Goal: Task Accomplishment & Management: Manage account settings

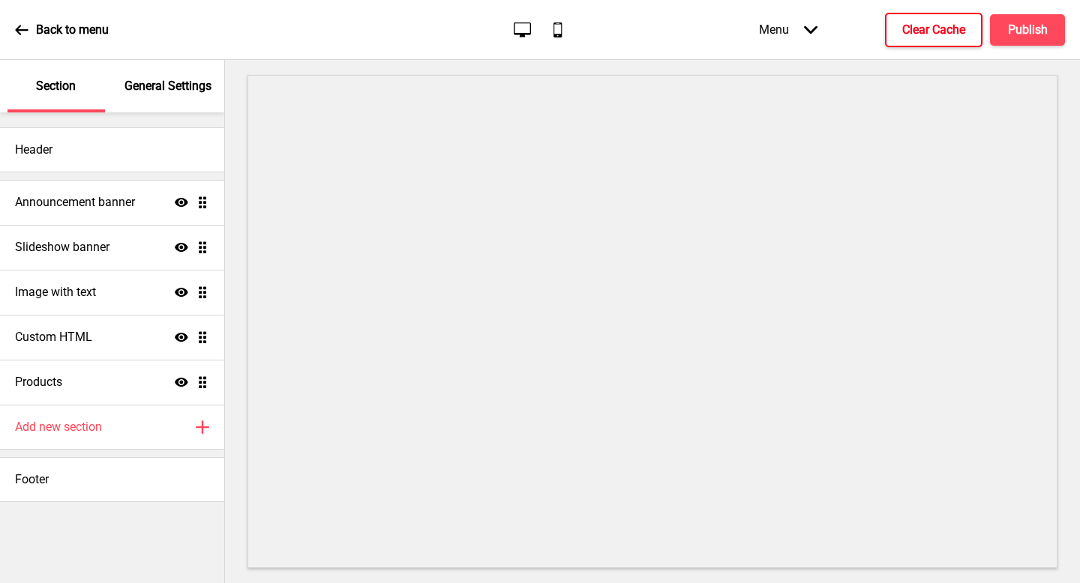
click at [936, 33] on h4 "Clear Cache" at bounding box center [933, 30] width 63 height 16
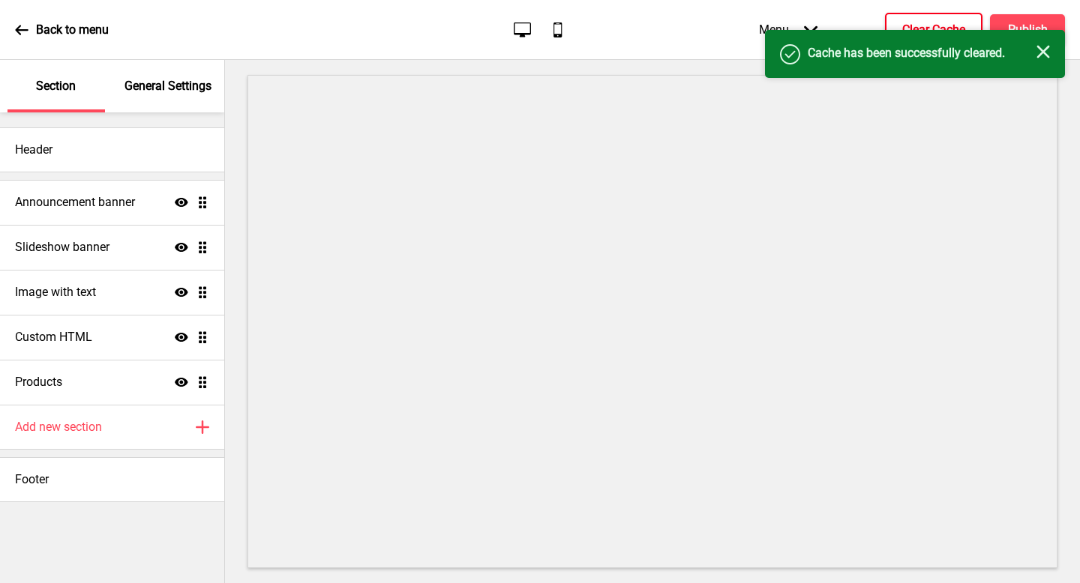
click at [1047, 37] on div "Success Cache has been successfully cleared. Close" at bounding box center [915, 54] width 300 height 48
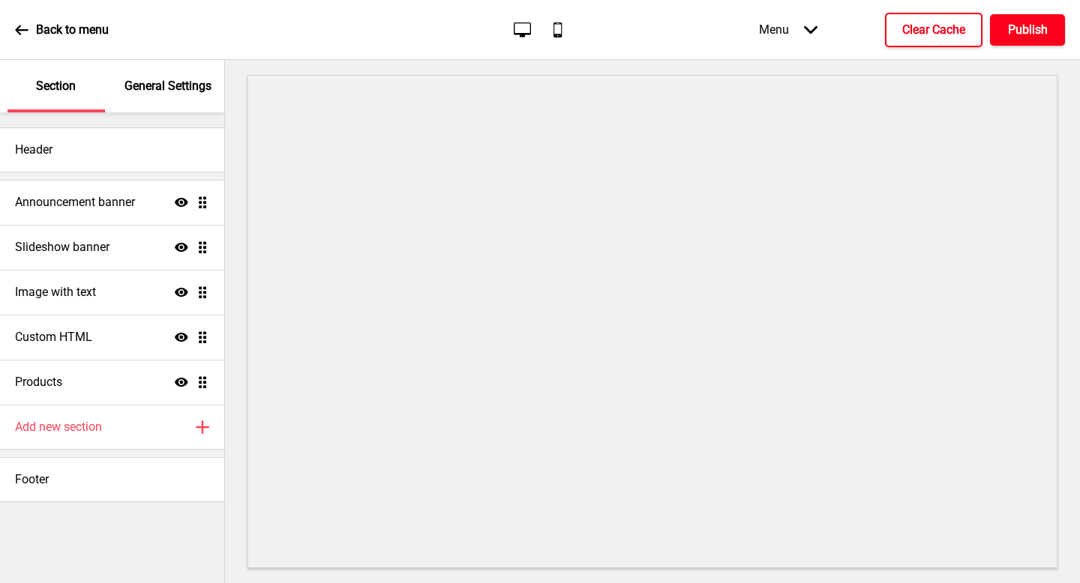
click at [1047, 36] on button "Publish" at bounding box center [1027, 29] width 75 height 31
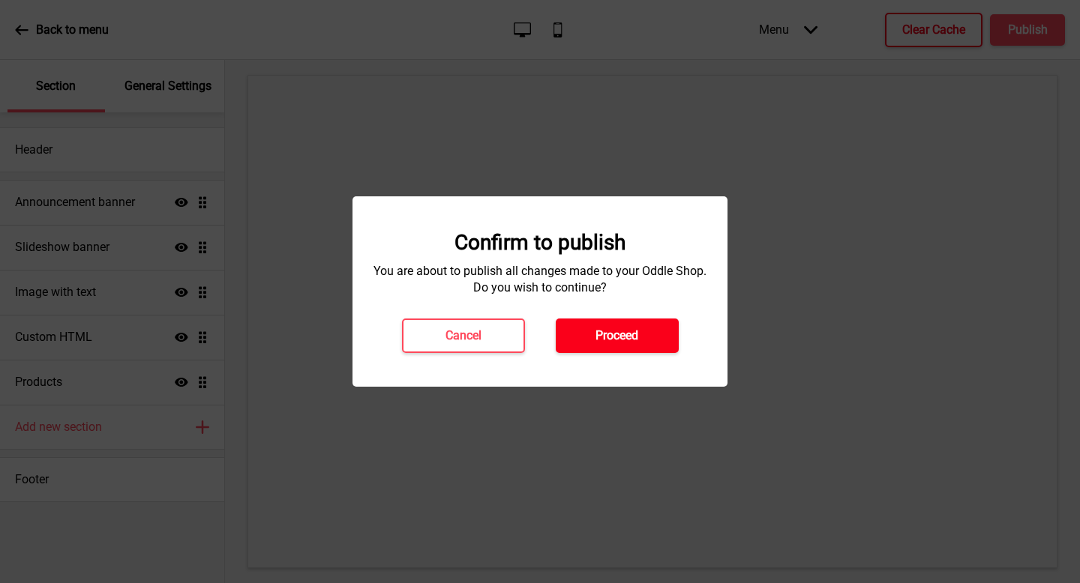
click at [588, 346] on button "Proceed" at bounding box center [617, 336] width 123 height 34
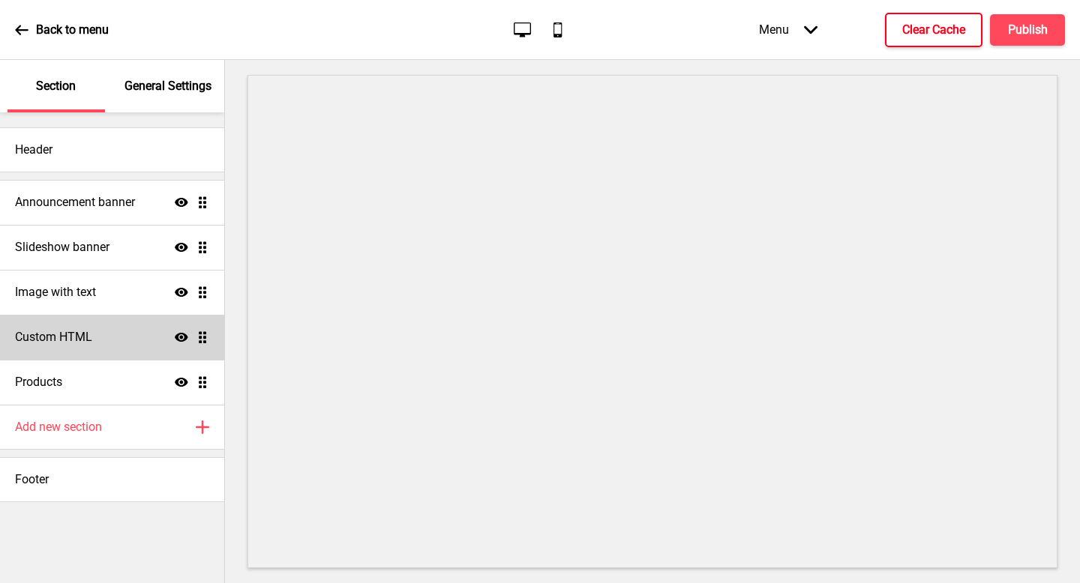
click at [101, 343] on div "Custom HTML Show Drag" at bounding box center [112, 337] width 224 height 45
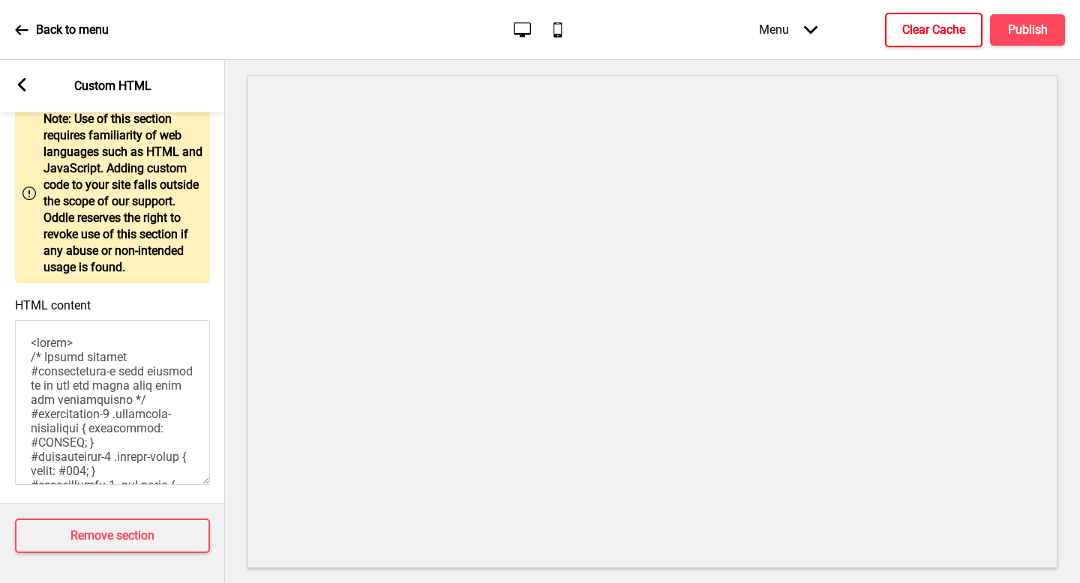
scroll to position [75, 0]
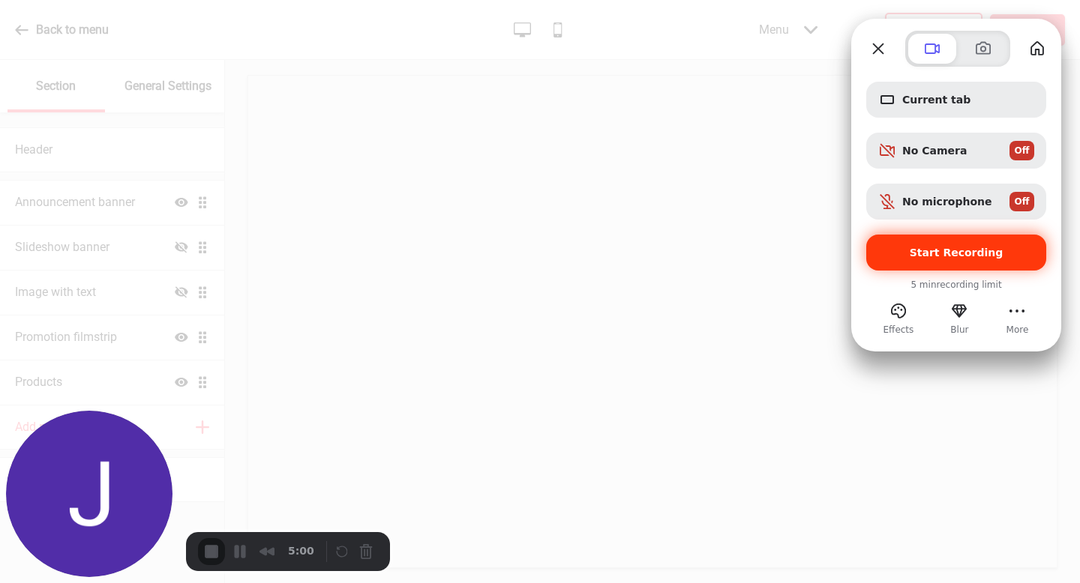
click at [996, 251] on span "Start Recording" at bounding box center [956, 253] width 156 height 12
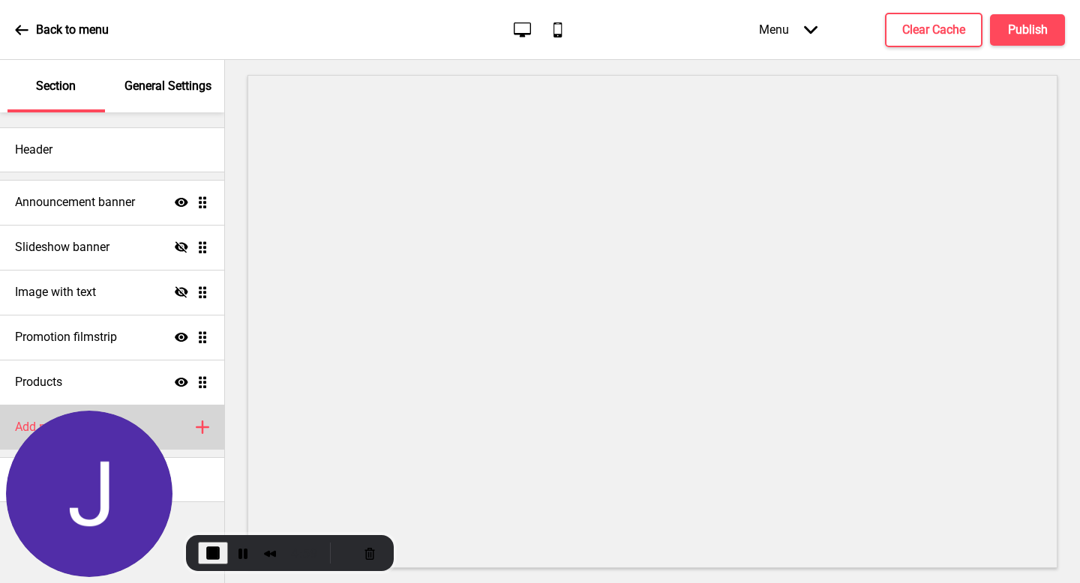
click at [181, 431] on div "Add new section Plus" at bounding box center [112, 427] width 224 height 45
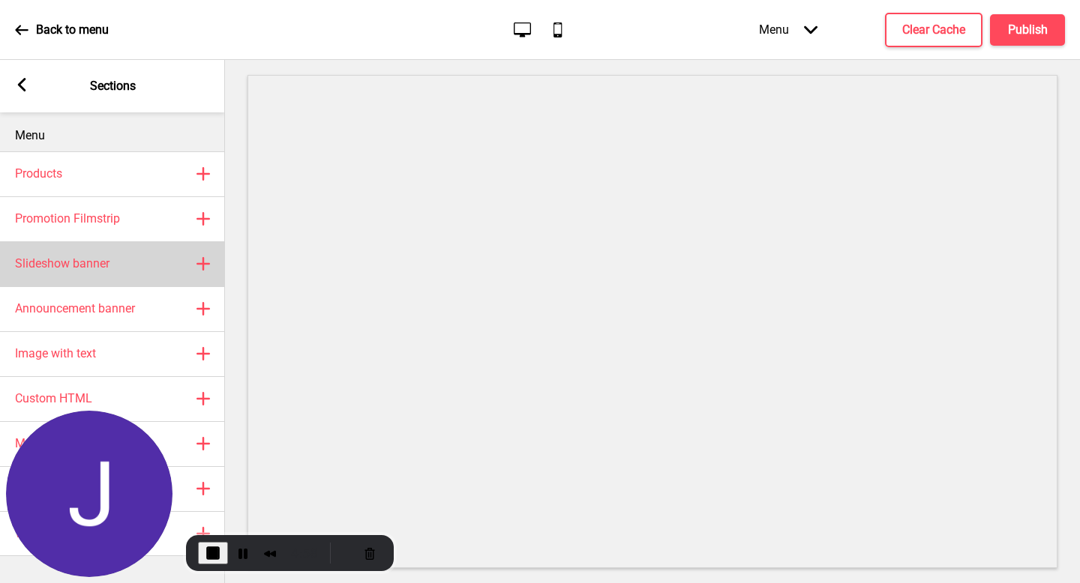
click at [128, 251] on div "Slideshow banner Plus" at bounding box center [112, 263] width 225 height 45
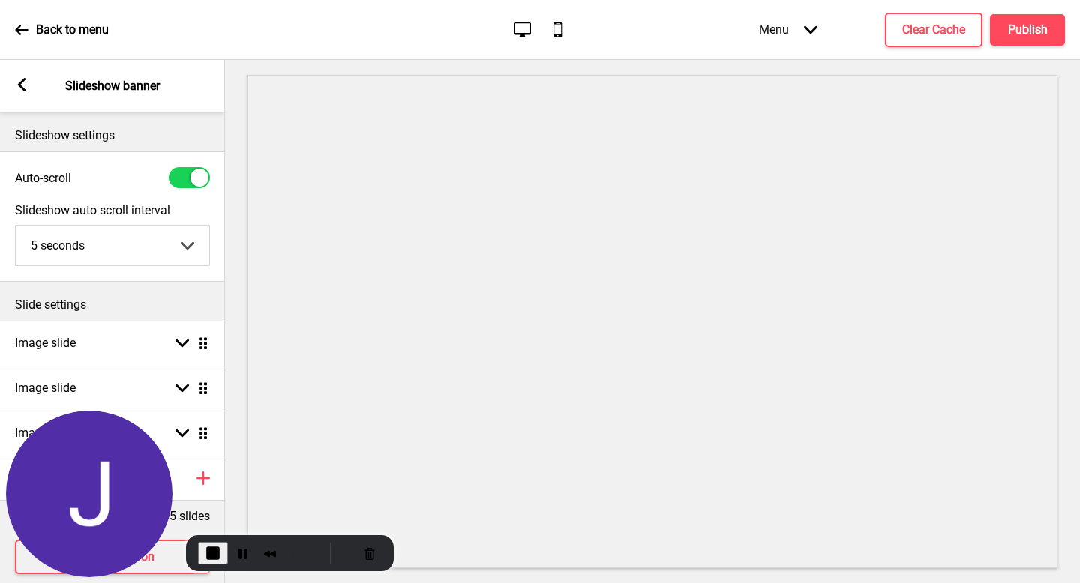
click at [25, 90] on icon at bounding box center [22, 84] width 8 height 13
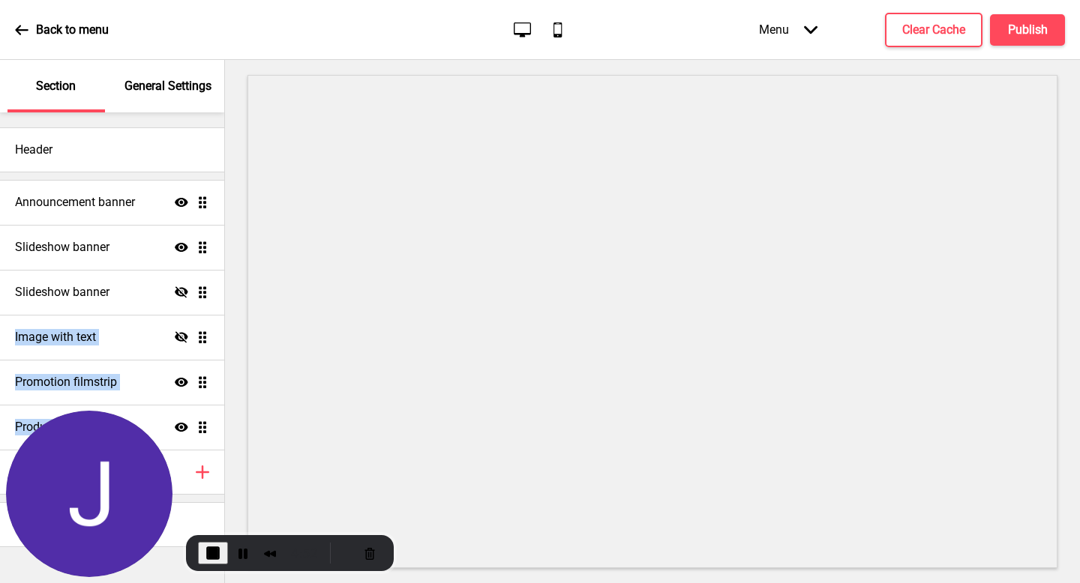
drag, startPoint x: 205, startPoint y: 421, endPoint x: 196, endPoint y: 241, distance: 180.2
click at [196, 241] on ul "Announcement banner Show Drag Slideshow banner Hide Drag Image with text Hide D…" at bounding box center [112, 315] width 224 height 270
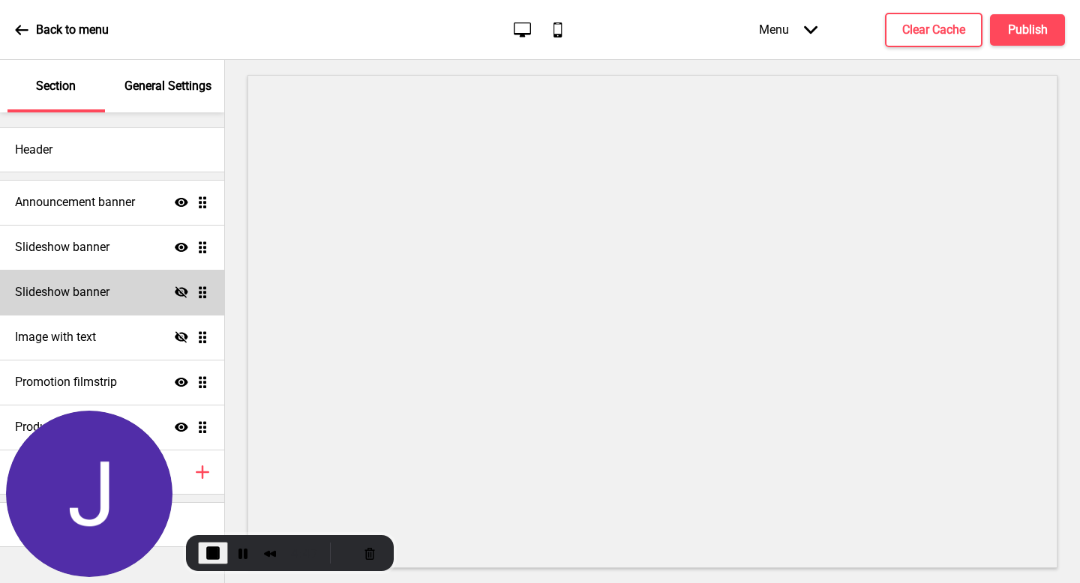
click at [175, 284] on div "Slideshow banner Hide Drag" at bounding box center [112, 292] width 224 height 45
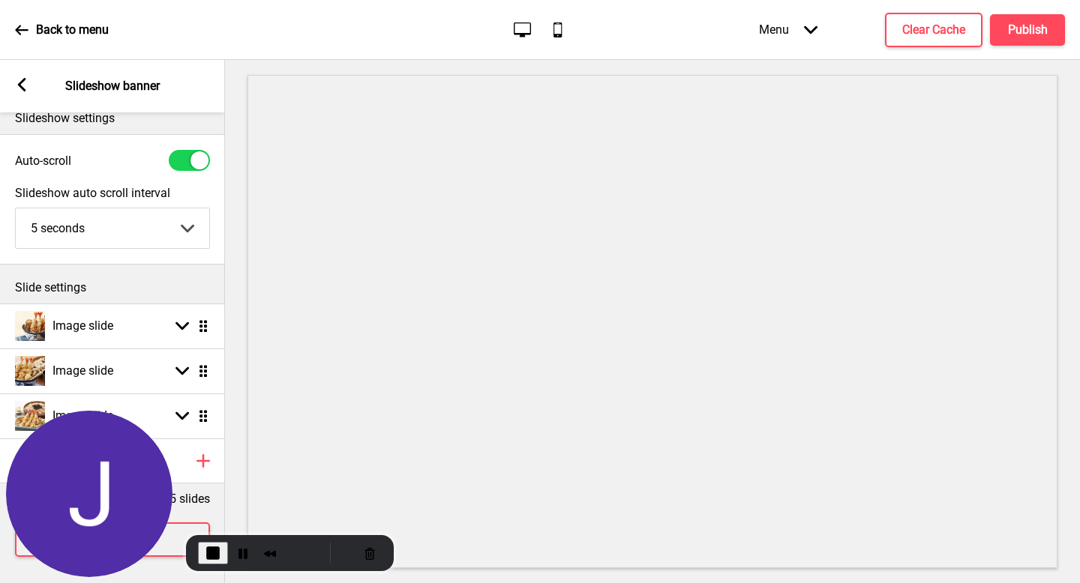
scroll to position [32, 0]
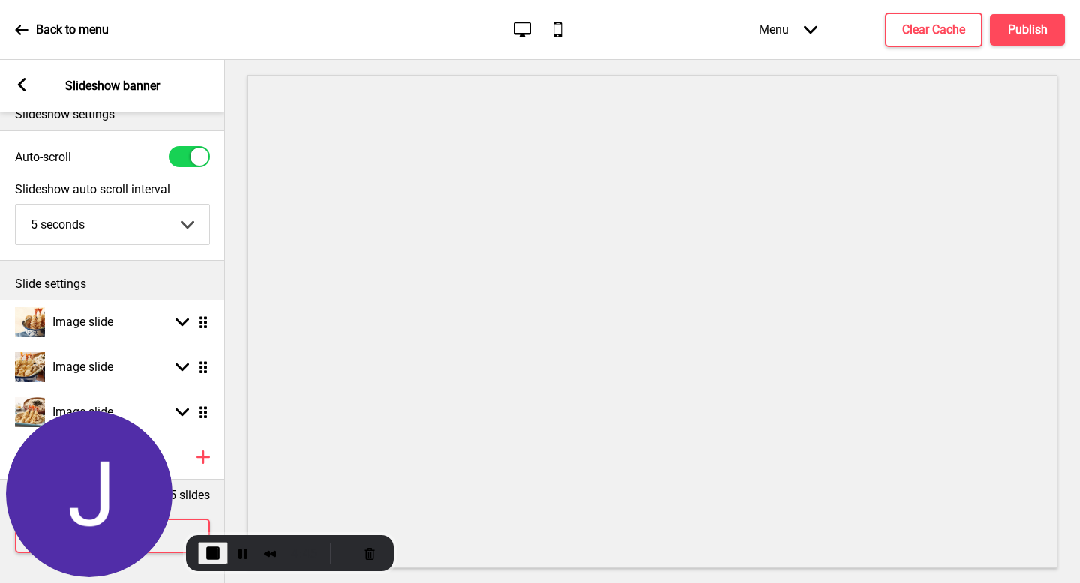
click at [23, 87] on icon at bounding box center [22, 84] width 8 height 13
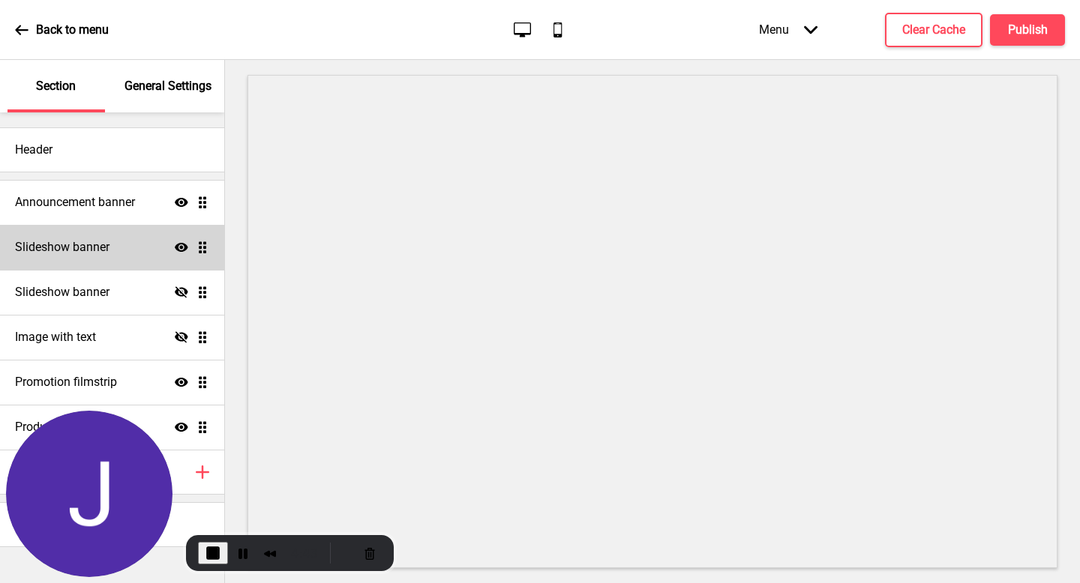
click at [182, 248] on icon at bounding box center [181, 247] width 13 height 9
click at [137, 255] on div "Slideshow banner Hide Drag" at bounding box center [112, 247] width 224 height 45
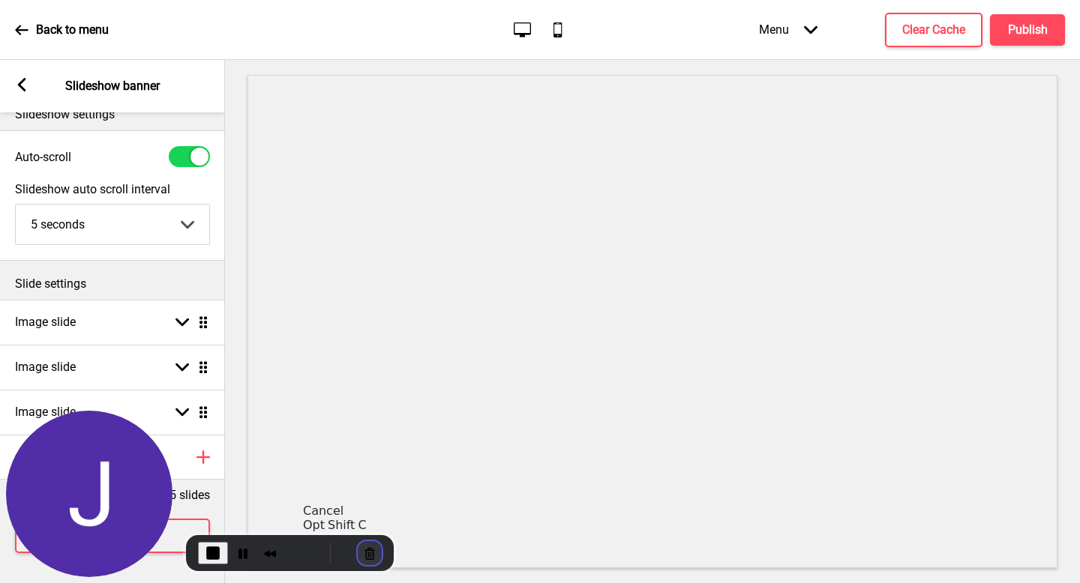
click at [367, 556] on button "Cancel Recording" at bounding box center [370, 553] width 24 height 24
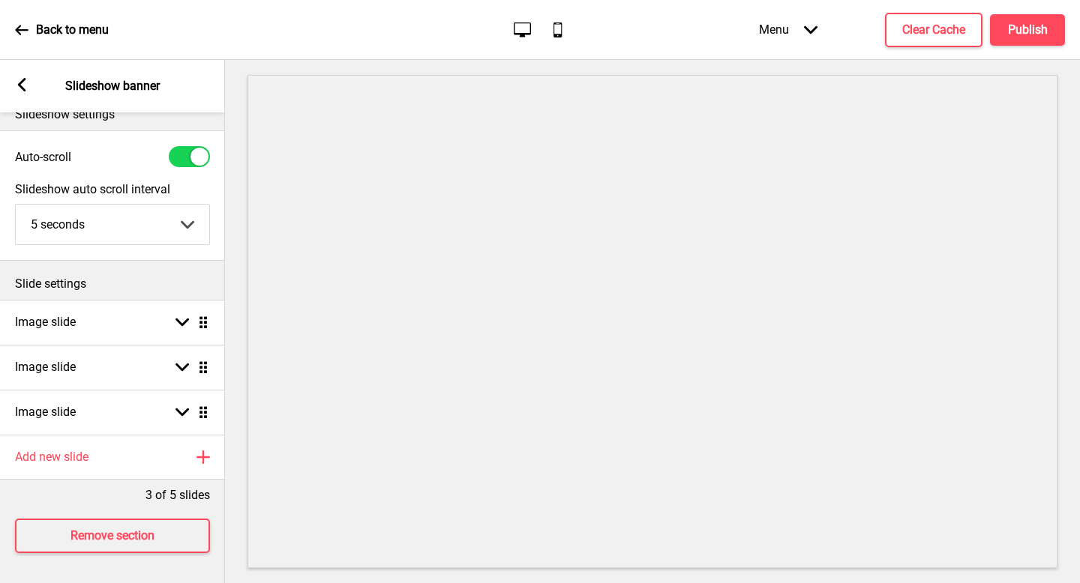
click at [25, 90] on icon at bounding box center [22, 84] width 8 height 13
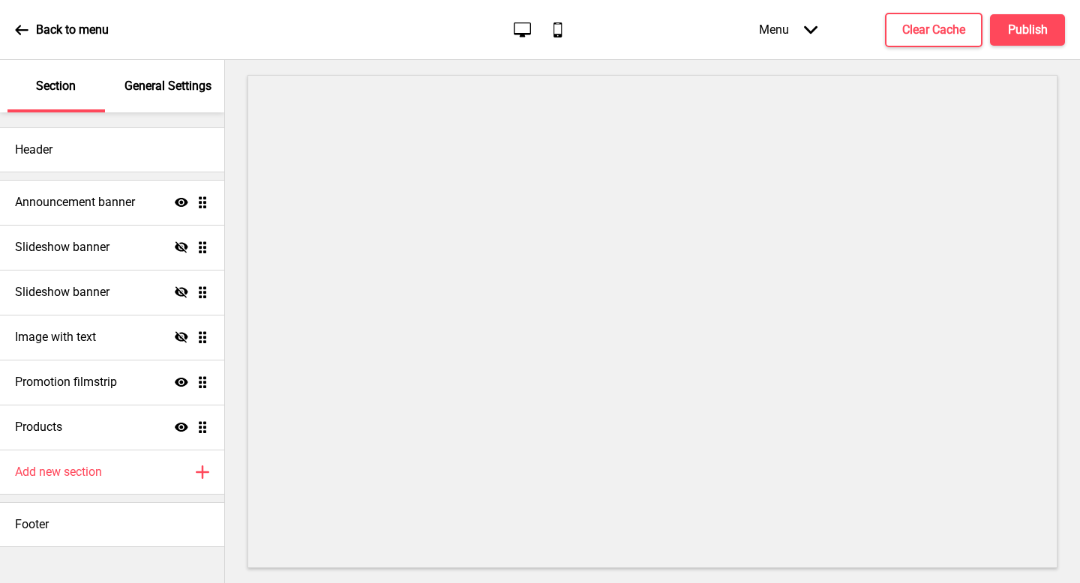
click at [178, 250] on icon "Hide" at bounding box center [181, 247] width 13 height 13
click at [178, 250] on icon at bounding box center [181, 247] width 13 height 9
click at [181, 251] on icon "Hide" at bounding box center [181, 247] width 13 height 13
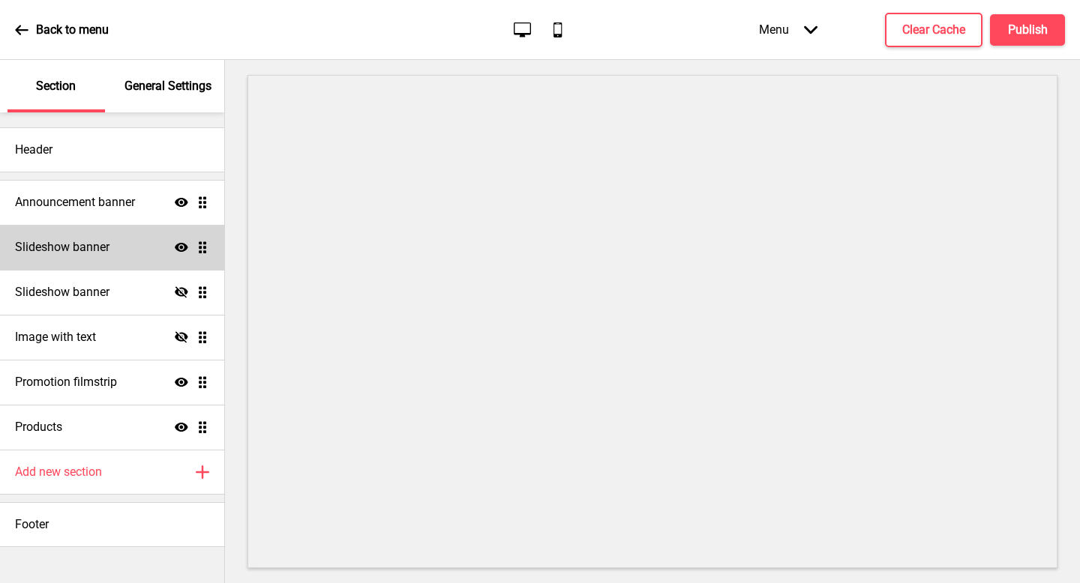
click at [136, 252] on div "Slideshow banner Show Drag" at bounding box center [112, 247] width 224 height 45
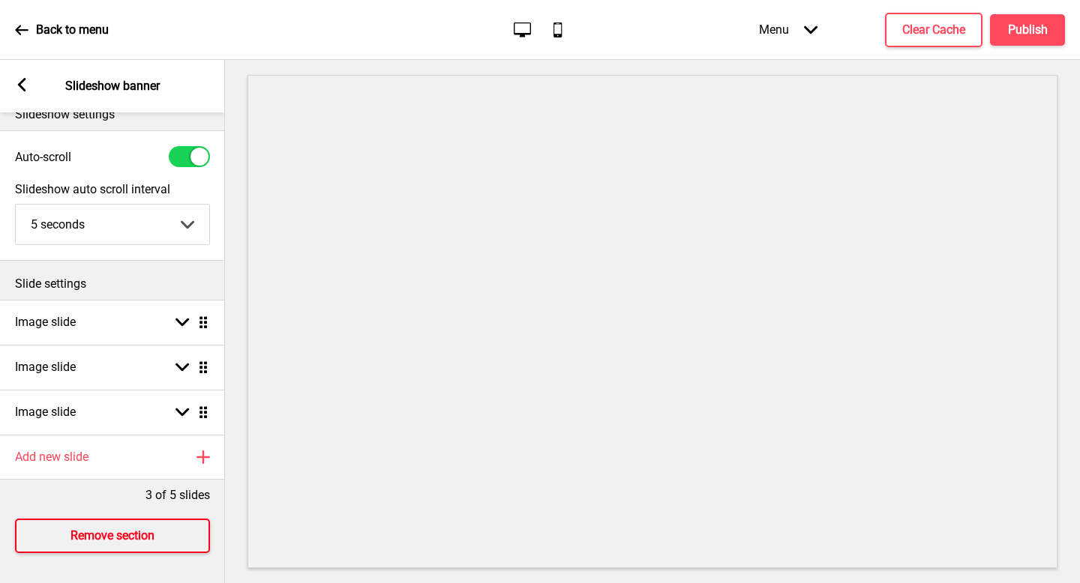
click at [111, 536] on button "Remove section" at bounding box center [112, 536] width 195 height 34
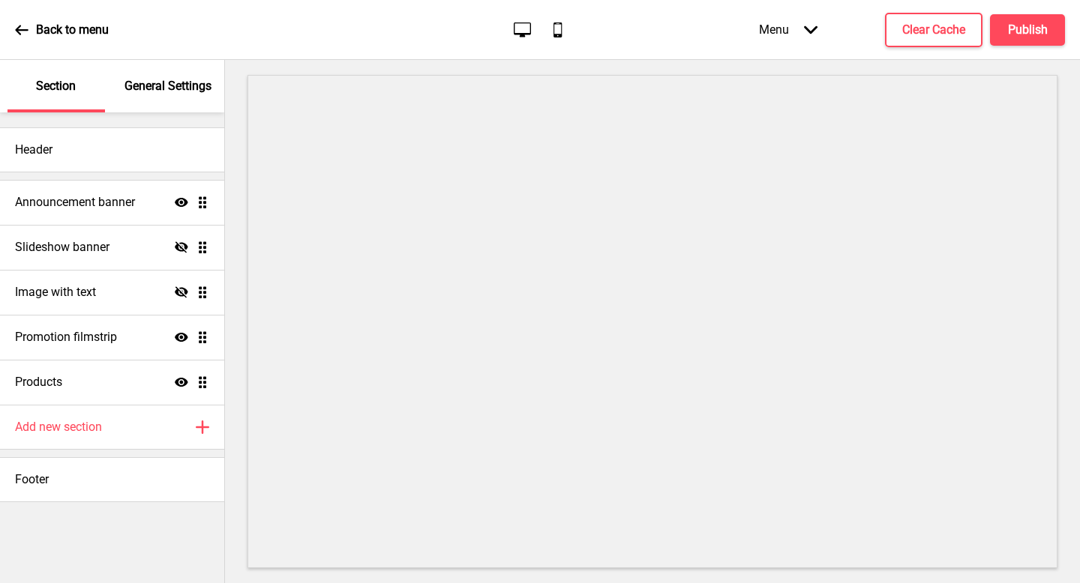
click at [181, 247] on icon "Hide" at bounding box center [181, 247] width 13 height 13
click at [177, 248] on icon at bounding box center [181, 247] width 13 height 9
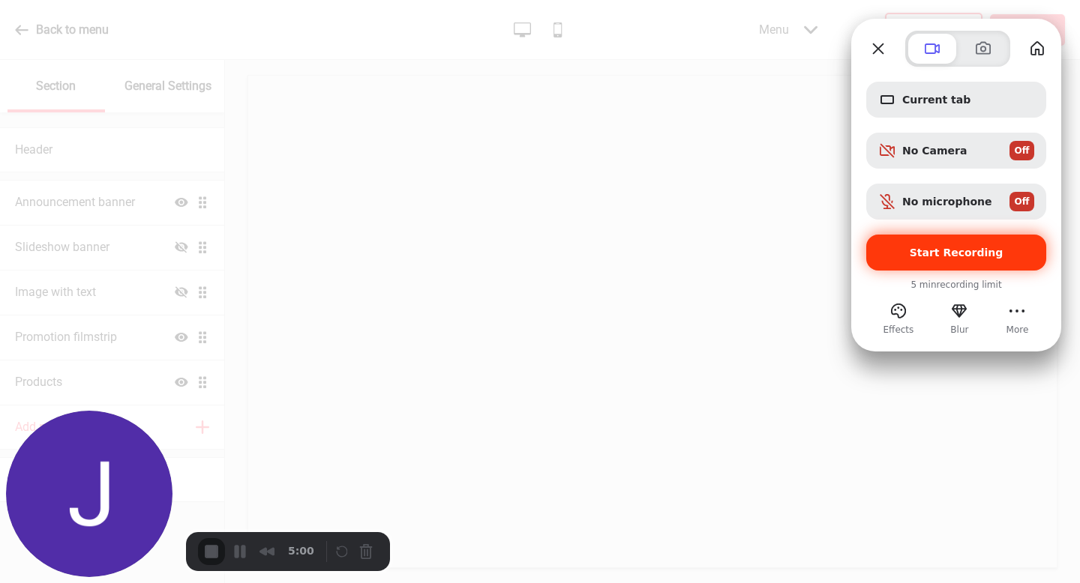
click at [955, 259] on span "Start Recording" at bounding box center [956, 253] width 94 height 12
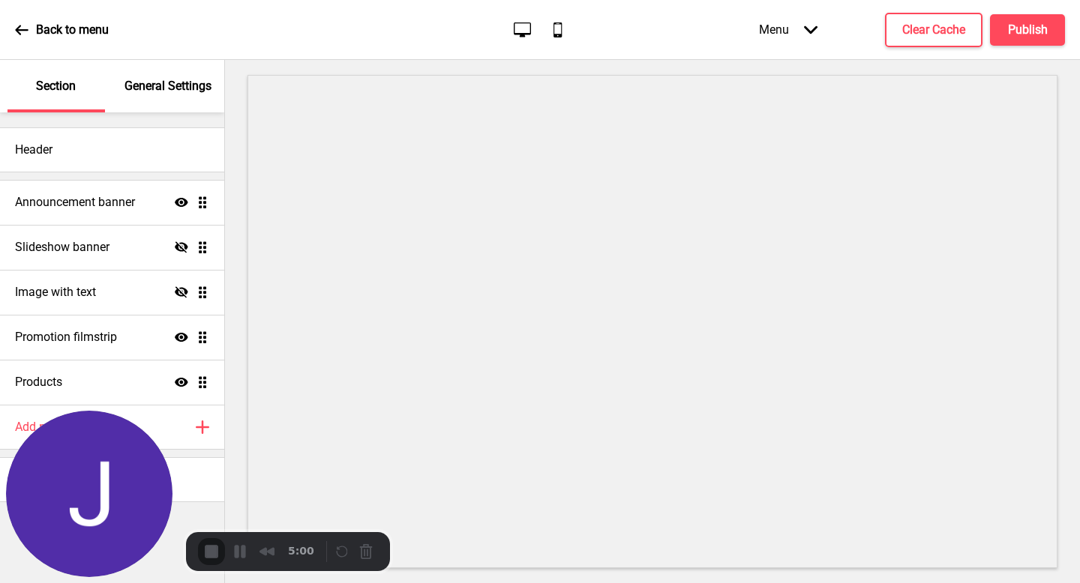
click at [183, 247] on icon "Hide" at bounding box center [181, 247] width 13 height 13
click at [945, 26] on h4 "Clear Cache" at bounding box center [933, 30] width 63 height 16
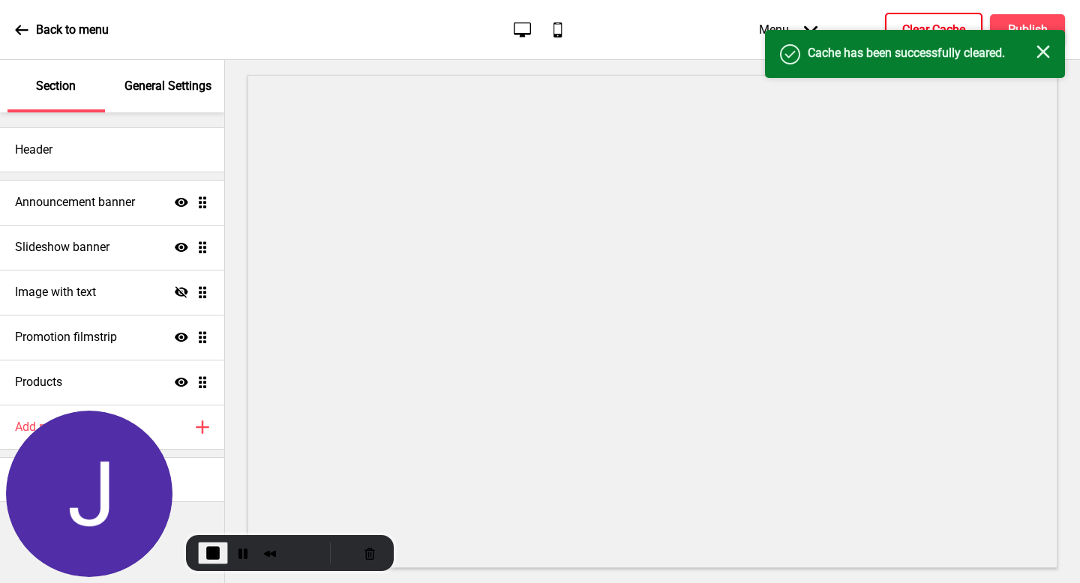
click at [1049, 50] on div "Success Cache has been successfully cleared. Close" at bounding box center [915, 54] width 300 height 48
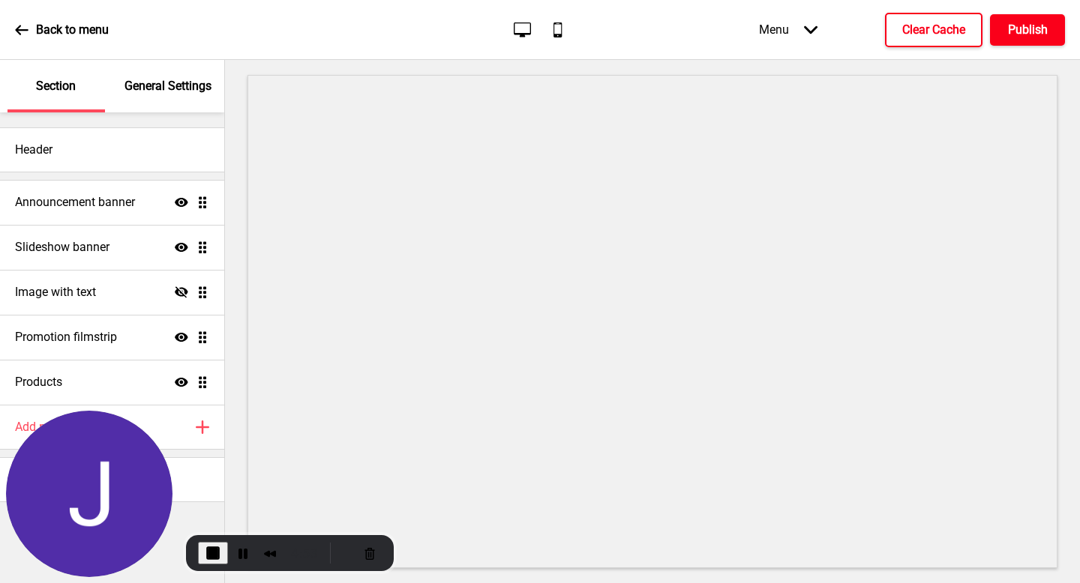
click at [1040, 36] on h4 "Publish" at bounding box center [1028, 30] width 40 height 16
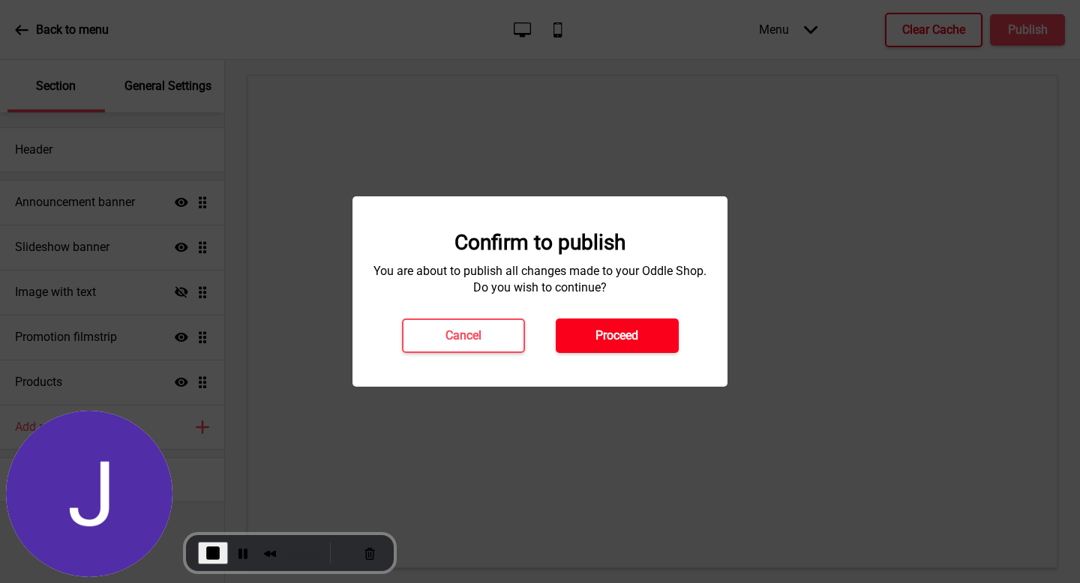
click at [644, 333] on button "Proceed" at bounding box center [617, 336] width 123 height 34
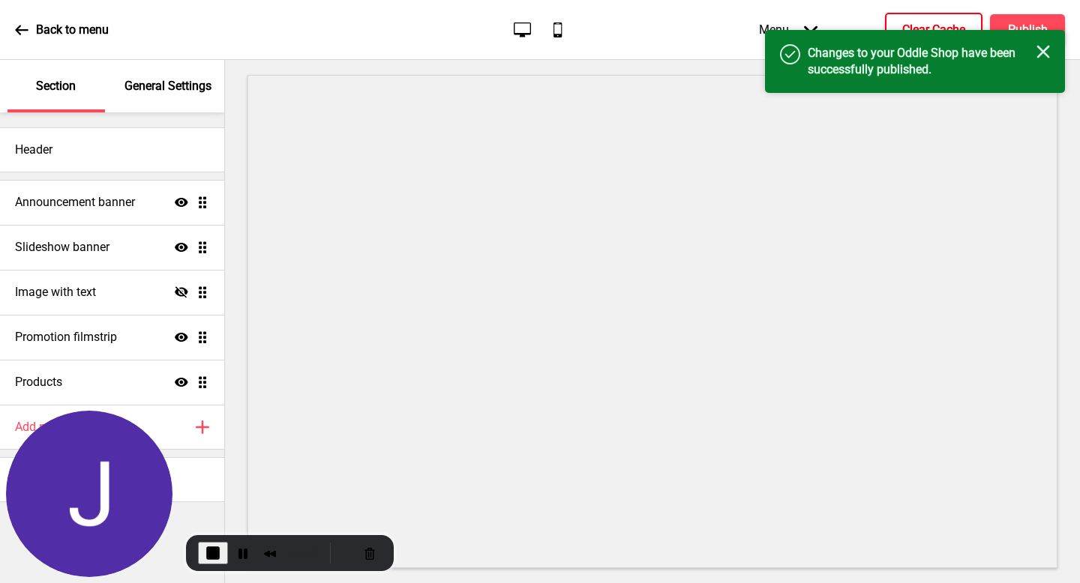
click at [1040, 52] on icon "Close" at bounding box center [1042, 51] width 13 height 13
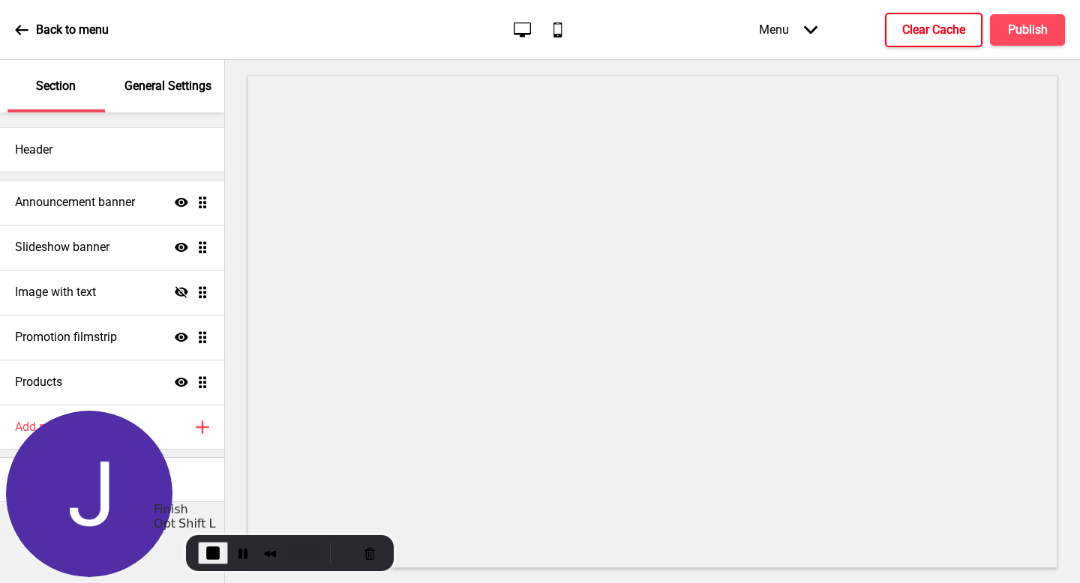
click at [220, 557] on button "End Recording" at bounding box center [213, 553] width 30 height 22
